Goal: Task Accomplishment & Management: Complete application form

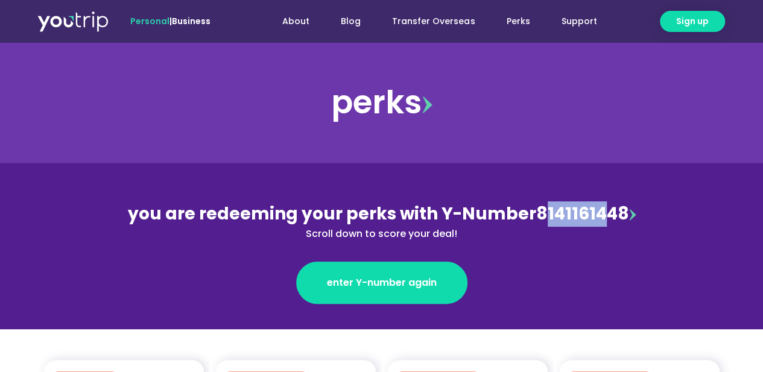
drag, startPoint x: 537, startPoint y: 216, endPoint x: 603, endPoint y: 215, distance: 66.3
click at [603, 215] on div "you are redeeming your perks with Y-Number 8141161448 Scroll down to score your…" at bounding box center [382, 221] width 524 height 40
drag, startPoint x: 536, startPoint y: 217, endPoint x: 619, endPoint y: 214, distance: 83.3
click at [619, 214] on div "you are redeeming your perks with Y-Number 8141161448 Scroll down to score your…" at bounding box center [382, 221] width 524 height 40
copy div "8141161448"
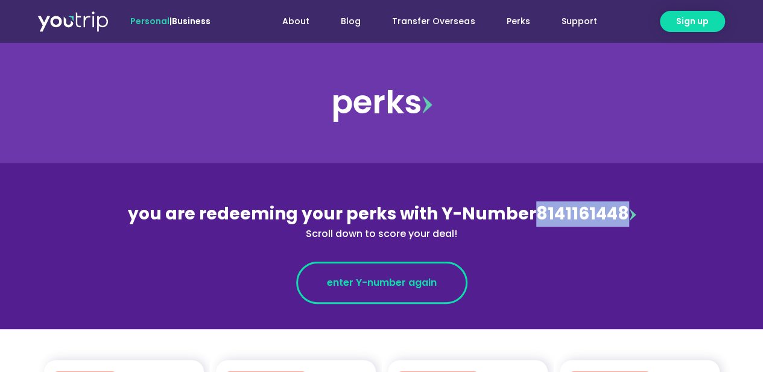
click at [417, 289] on span "enter Y-number again" at bounding box center [382, 283] width 110 height 14
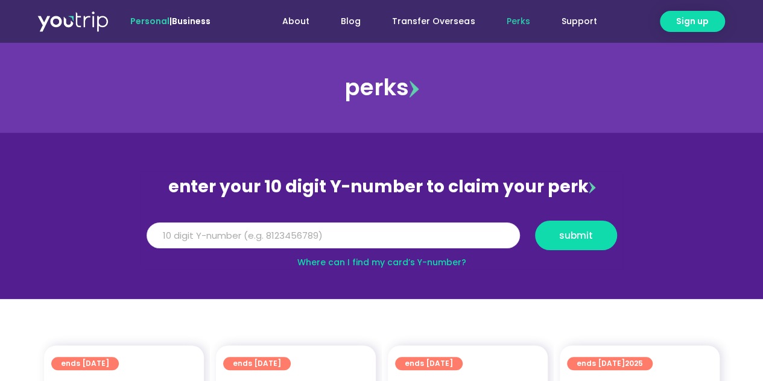
click at [308, 242] on input "Y Number" at bounding box center [333, 236] width 373 height 27
paste input "8141161448"
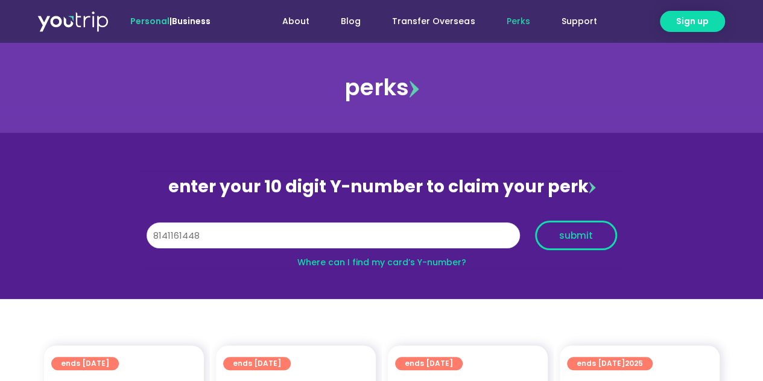
type input "8141161448"
click at [558, 238] on span "submit" at bounding box center [576, 235] width 62 height 9
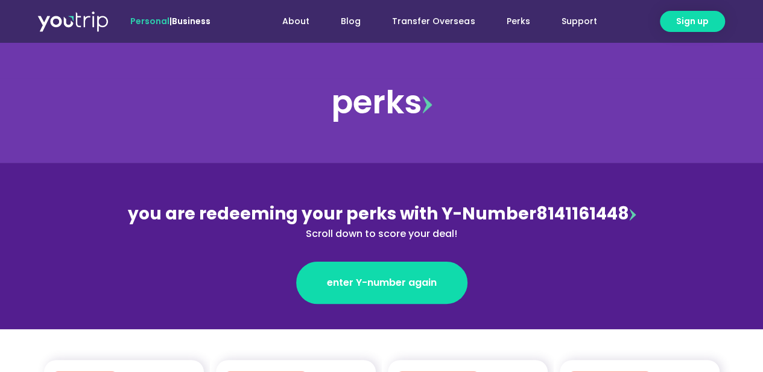
scroll to position [261, 0]
